Goal: Find specific page/section: Find specific page/section

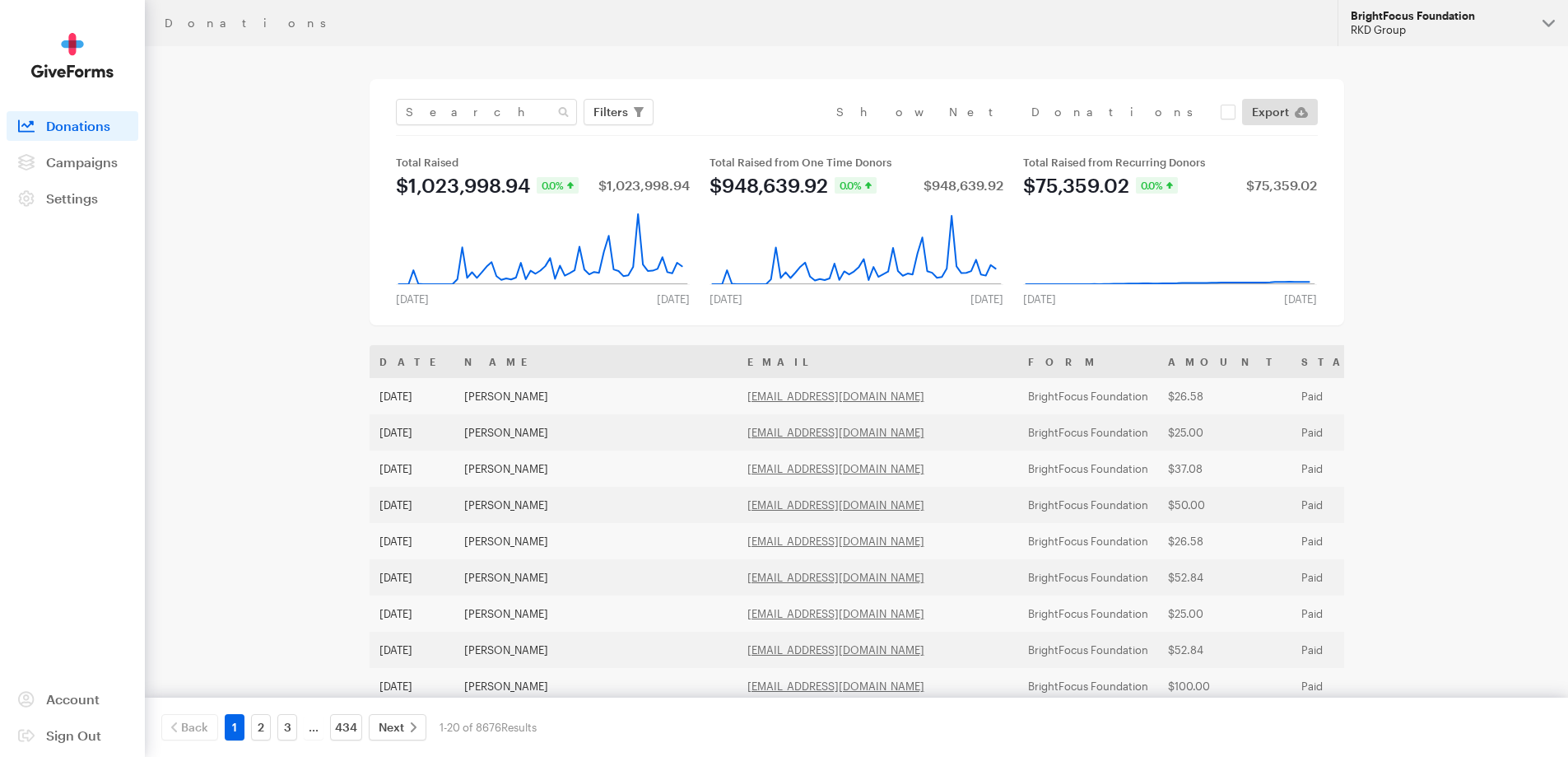
click at [1403, 23] on div "RKD Group" at bounding box center [1440, 30] width 178 height 14
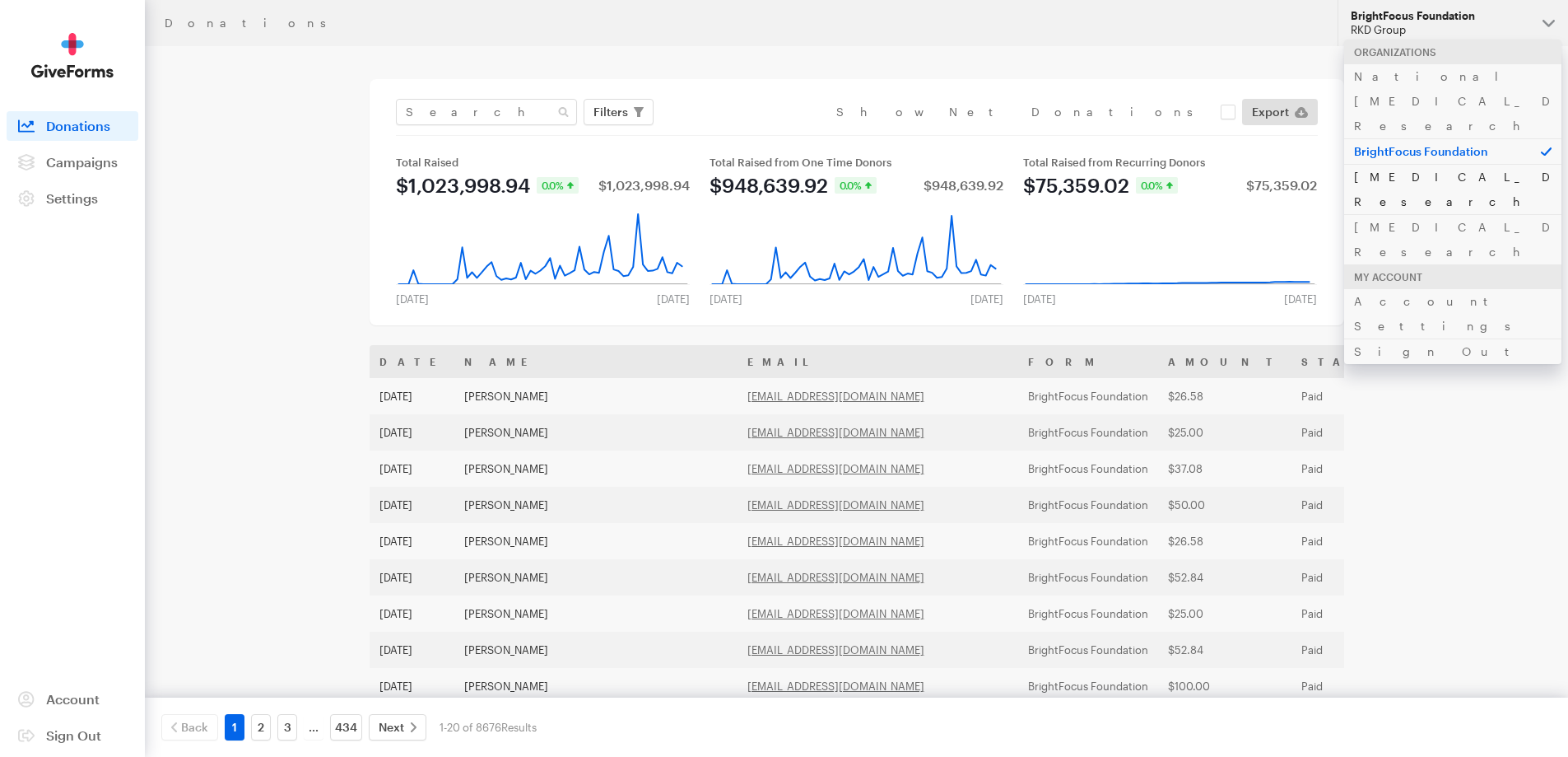
click at [1480, 163] on link "[MEDICAL_DATA] Research" at bounding box center [1453, 188] width 217 height 50
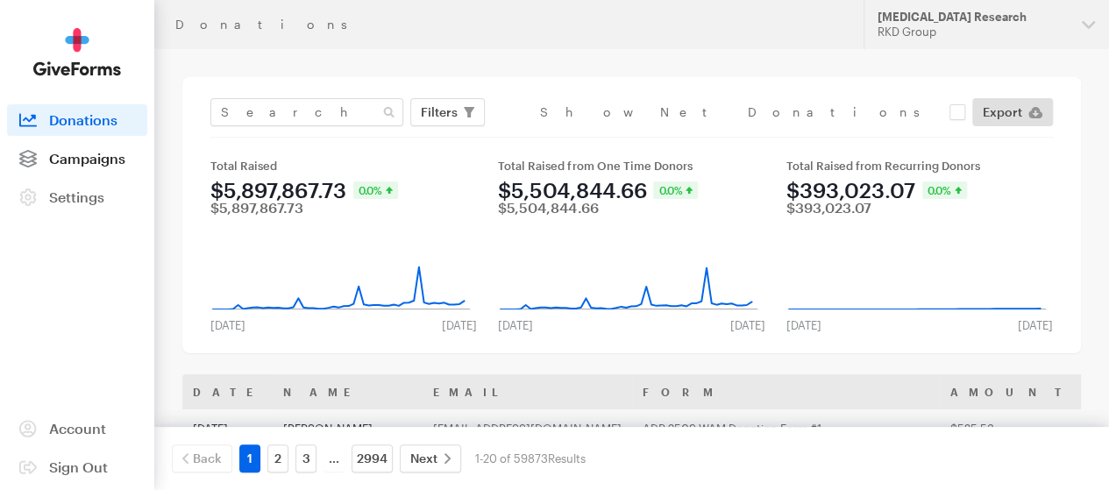
click at [105, 167] on span "Campaigns" at bounding box center [87, 158] width 76 height 17
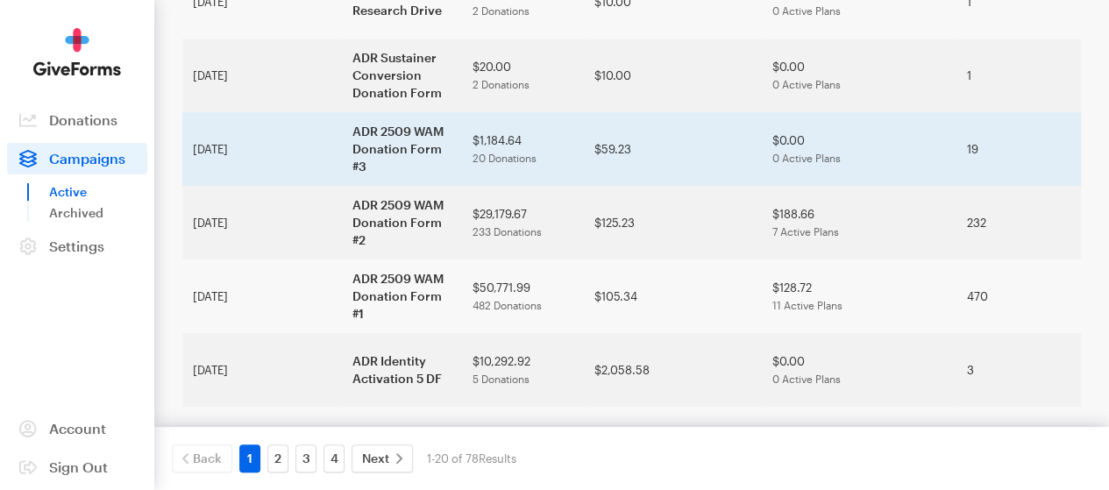
scroll to position [614, 0]
